Goal: Task Accomplishment & Management: Manage account settings

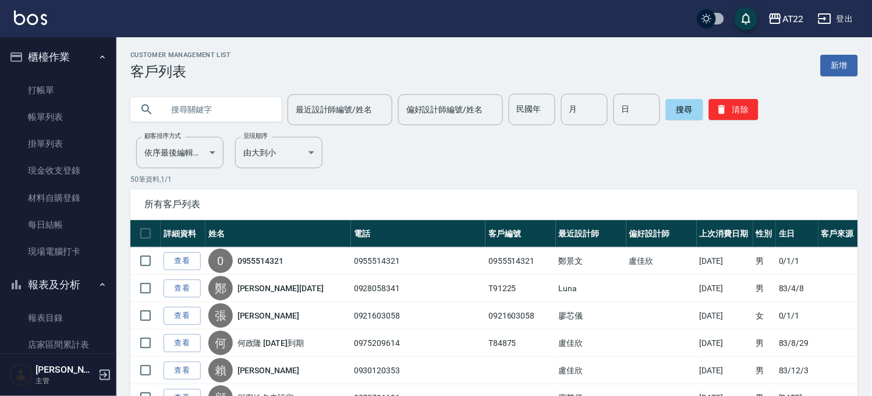
scroll to position [647, 0]
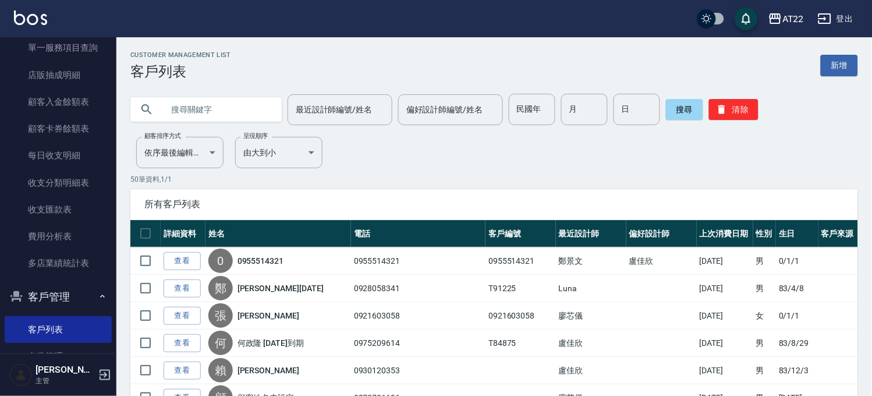
click at [183, 107] on input "text" at bounding box center [217, 109] width 109 height 31
type input "0988152731"
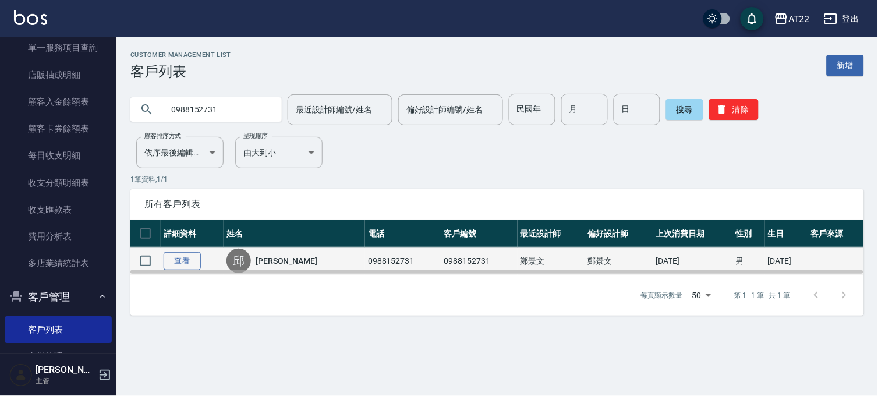
click at [181, 262] on link "查看" at bounding box center [182, 261] width 37 height 18
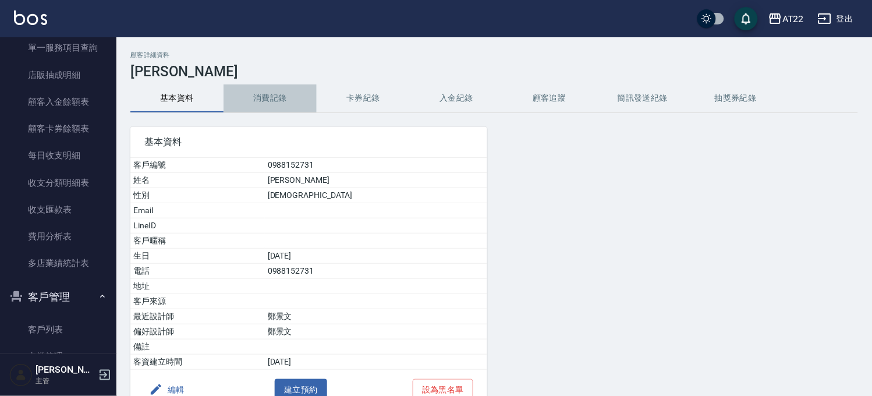
click at [256, 97] on button "消費記錄" at bounding box center [270, 98] width 93 height 28
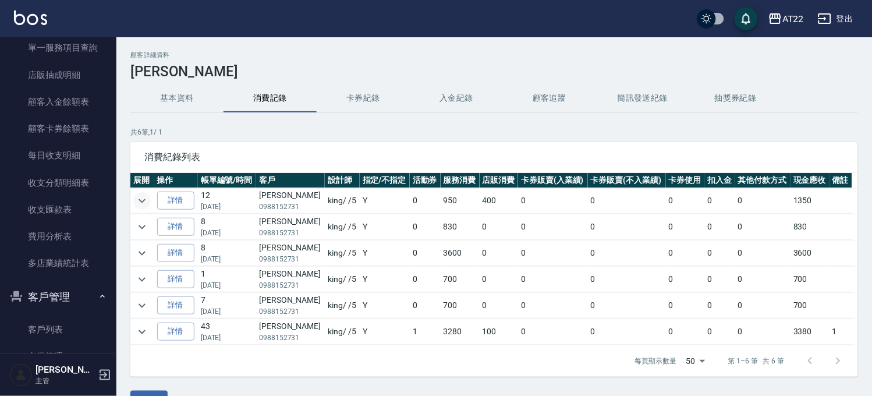
click at [141, 199] on icon "expand row" at bounding box center [142, 201] width 14 height 14
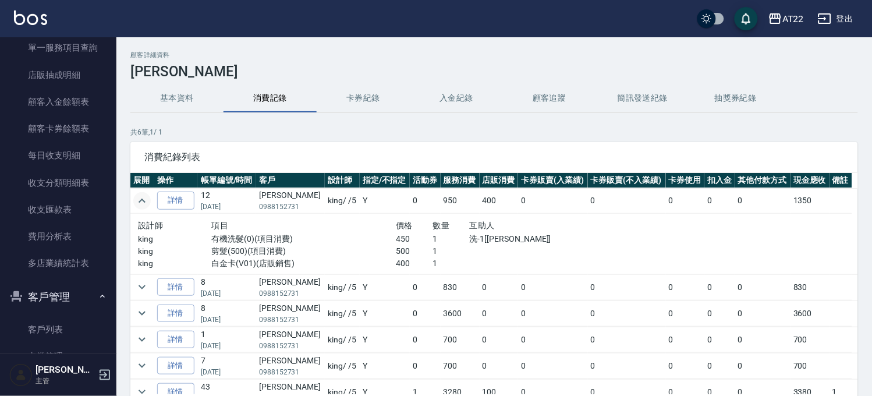
click at [141, 199] on icon "expand row" at bounding box center [142, 200] width 7 height 4
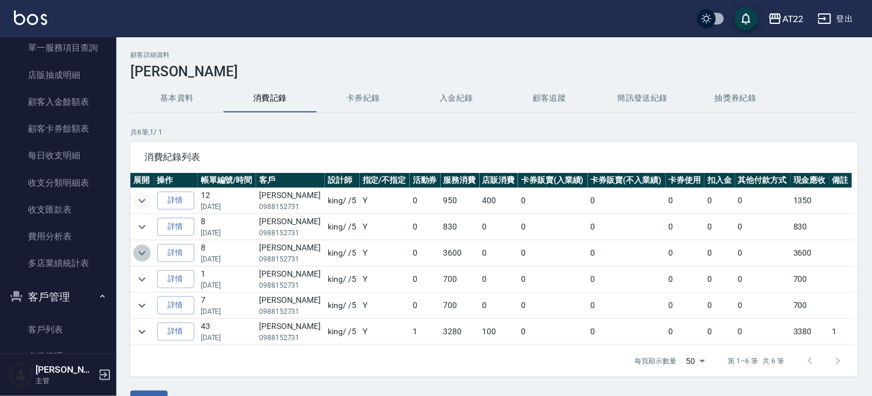
click at [143, 255] on icon "expand row" at bounding box center [142, 253] width 14 height 14
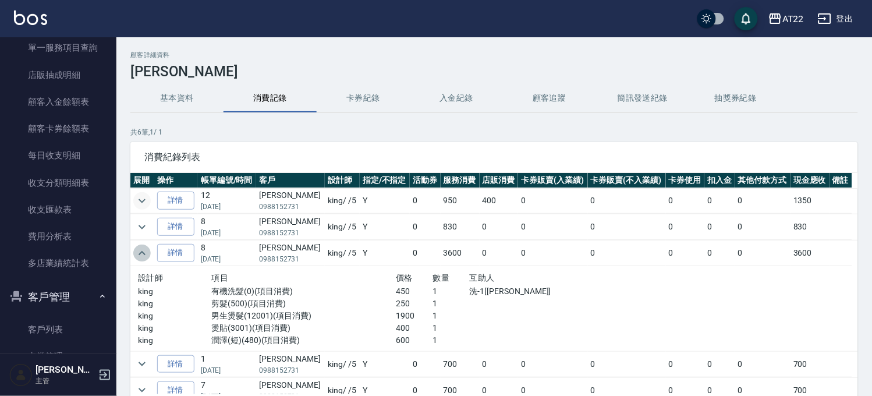
click at [142, 254] on icon "expand row" at bounding box center [142, 253] width 14 height 14
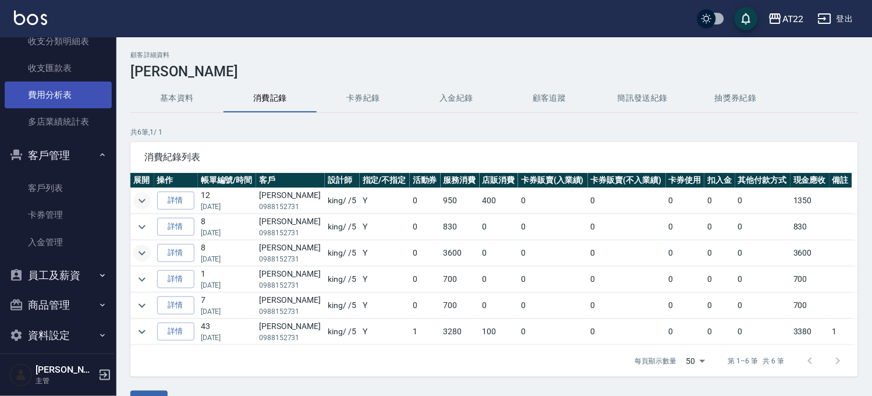
scroll to position [799, 0]
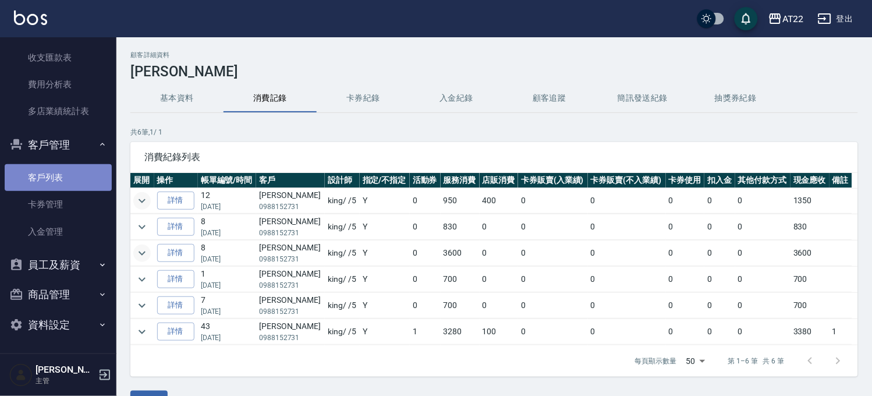
click at [81, 182] on link "客戶列表" at bounding box center [58, 177] width 107 height 27
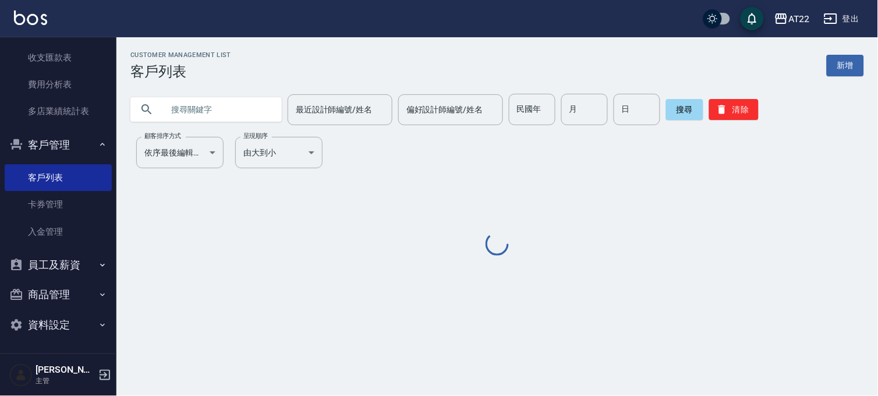
click at [215, 109] on input "text" at bounding box center [217, 109] width 109 height 31
